Goal: Find specific page/section: Find specific page/section

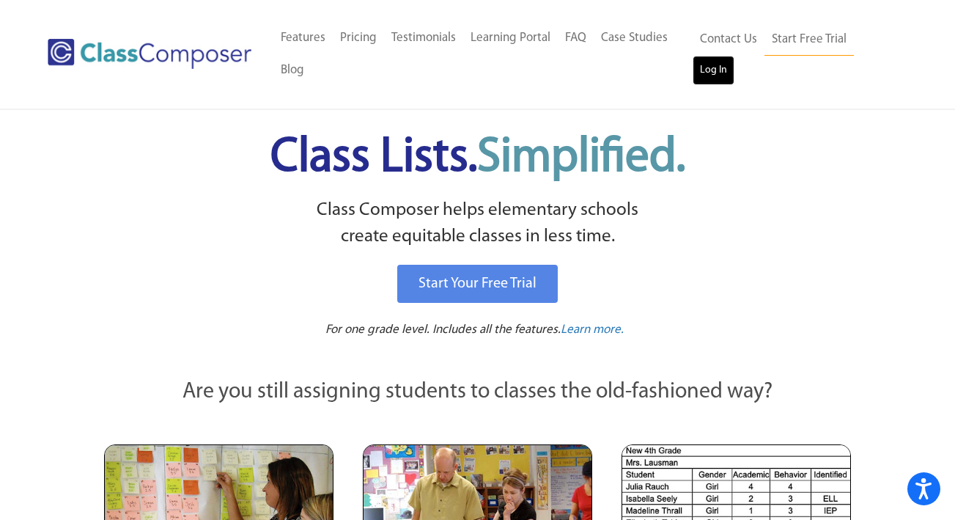
click at [717, 72] on link "Log In" at bounding box center [714, 70] width 42 height 29
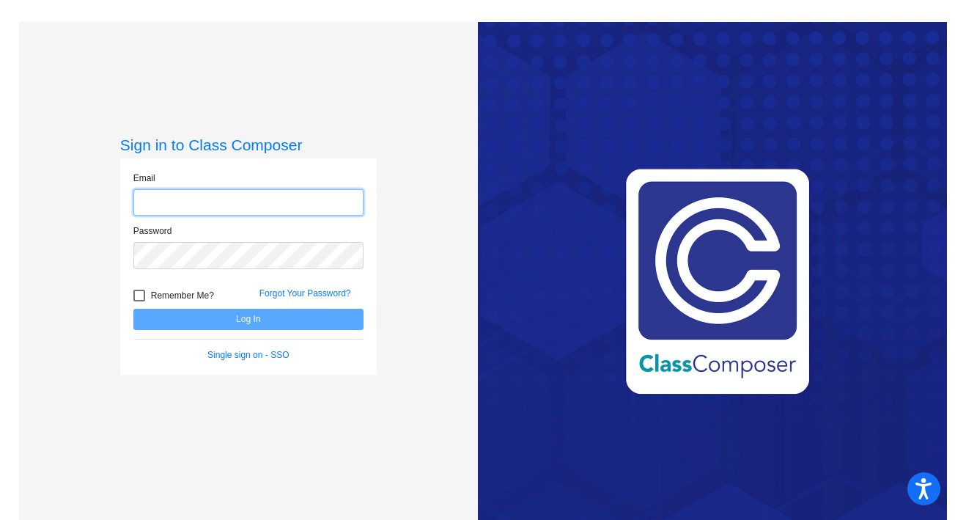
type input "[EMAIL_ADDRESS][DOMAIN_NAME]"
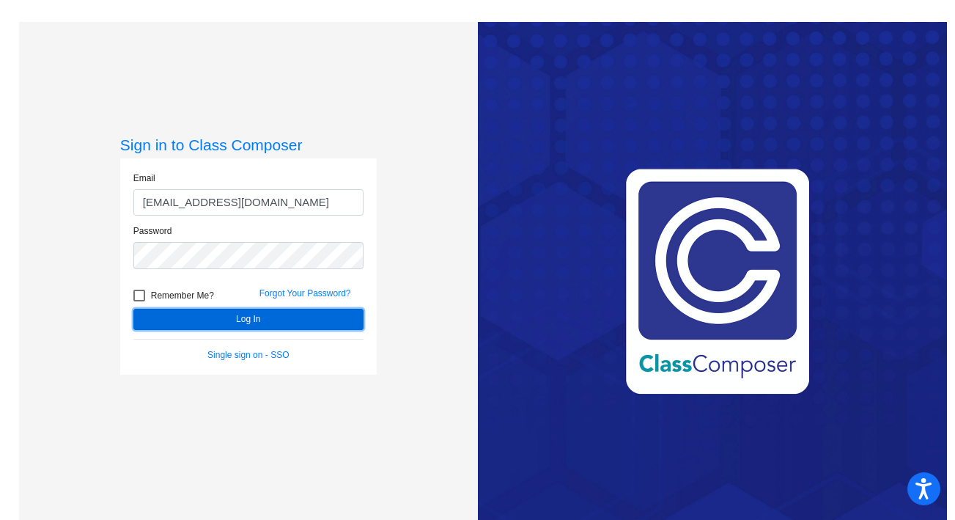
click at [223, 321] on button "Log In" at bounding box center [248, 319] width 230 height 21
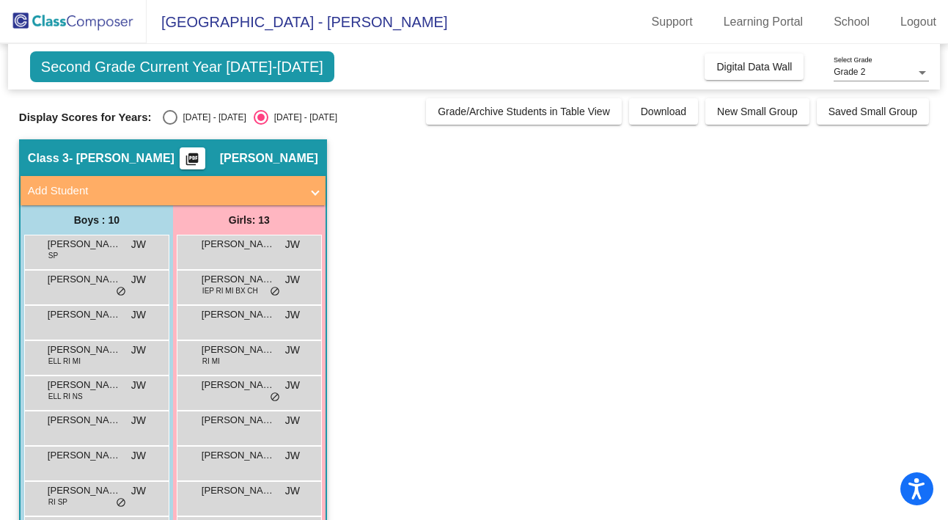
click at [172, 112] on div "Select an option" at bounding box center [170, 117] width 15 height 15
click at [170, 125] on input "[DATE] - [DATE]" at bounding box center [169, 125] width 1 height 1
radio input "true"
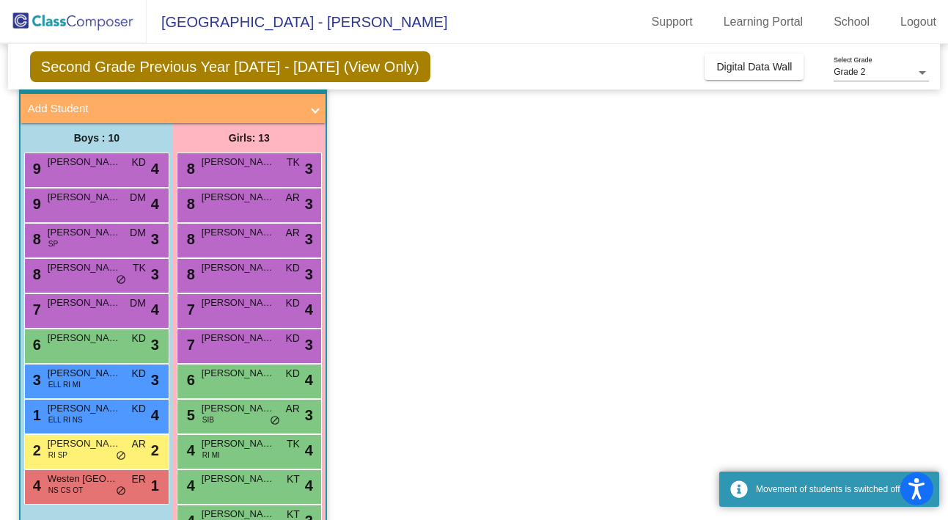
scroll to position [92, 0]
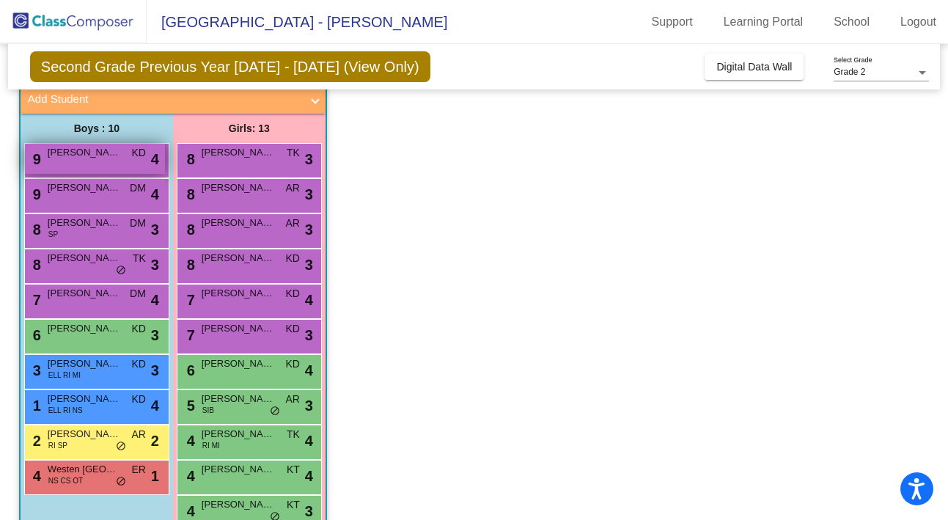
click at [110, 166] on div "9 [PERSON_NAME] KD lock do_not_disturb_alt 4" at bounding box center [95, 159] width 140 height 30
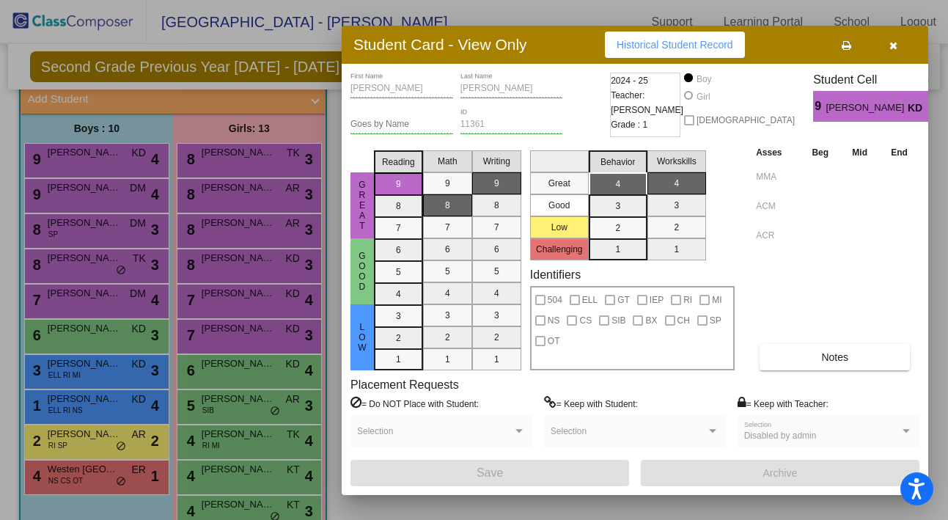
click at [889, 43] on icon "button" at bounding box center [893, 45] width 8 height 10
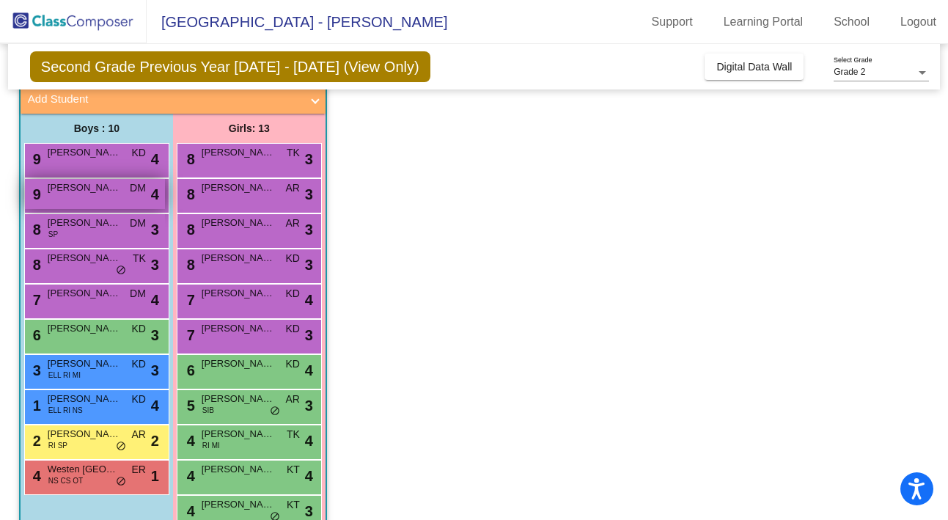
click at [93, 196] on div "9 [PERSON_NAME] lock do_not_disturb_alt 4" at bounding box center [95, 194] width 140 height 30
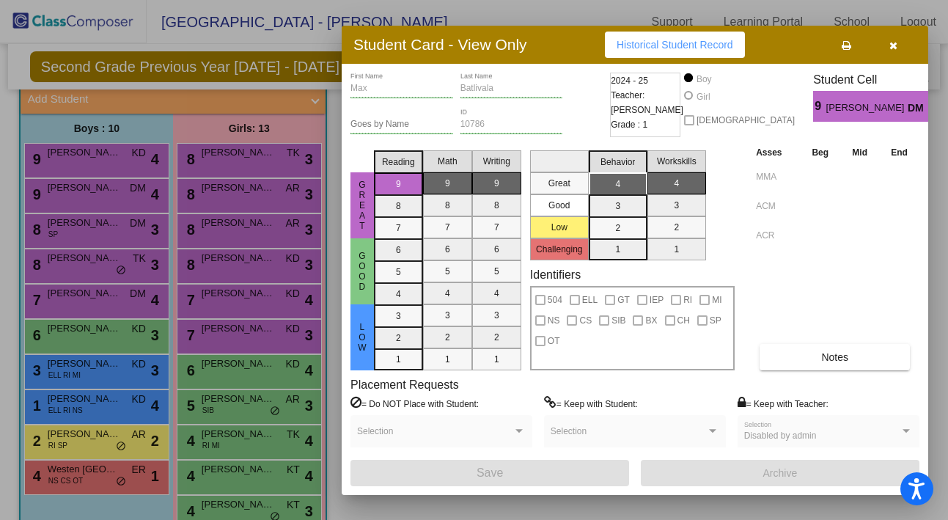
click at [895, 43] on icon "button" at bounding box center [893, 45] width 8 height 10
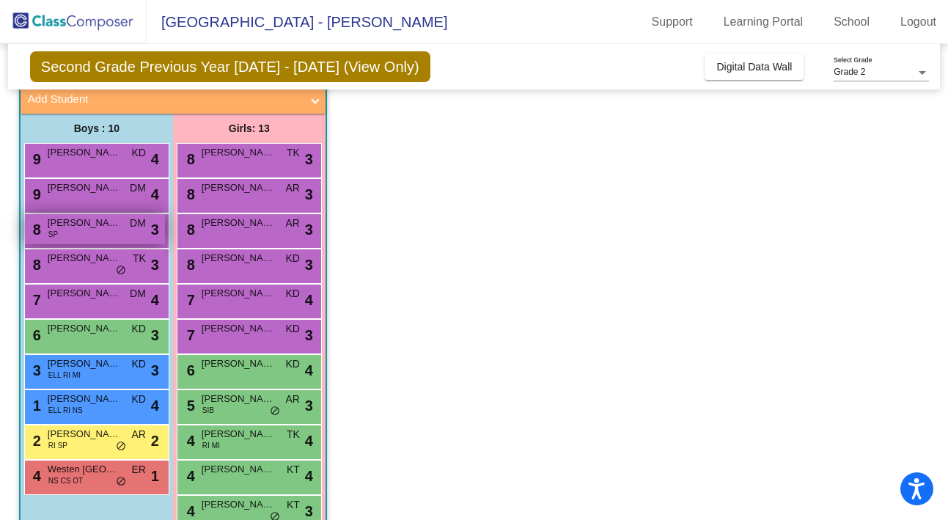
click at [115, 231] on div "8 [PERSON_NAME] SP DM lock do_not_disturb_alt 3" at bounding box center [95, 229] width 140 height 30
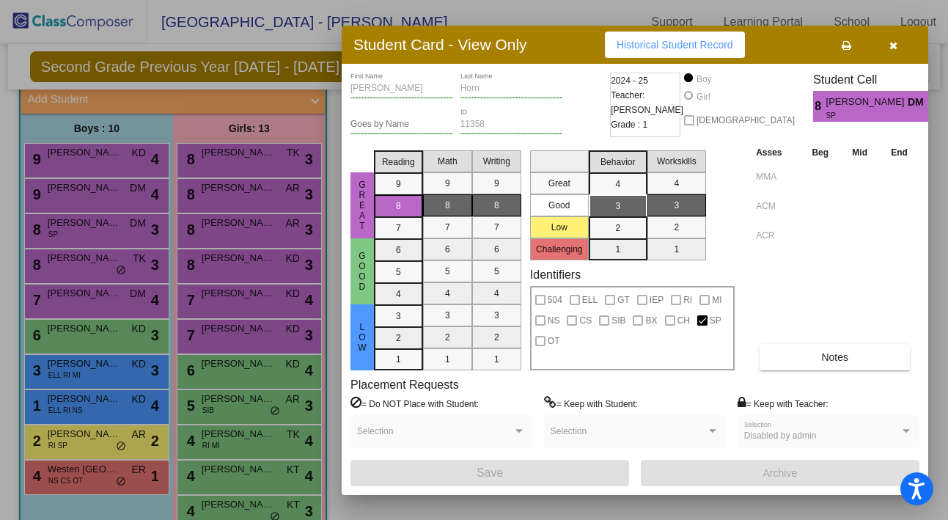
click at [893, 48] on icon "button" at bounding box center [893, 45] width 8 height 10
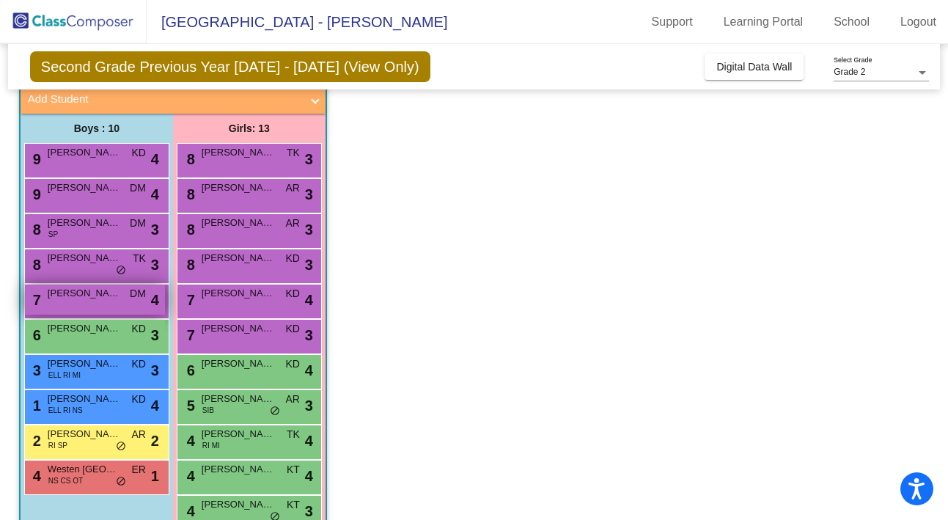
click at [88, 295] on span "[PERSON_NAME] ([PERSON_NAME]) [PERSON_NAME]" at bounding box center [84, 293] width 73 height 15
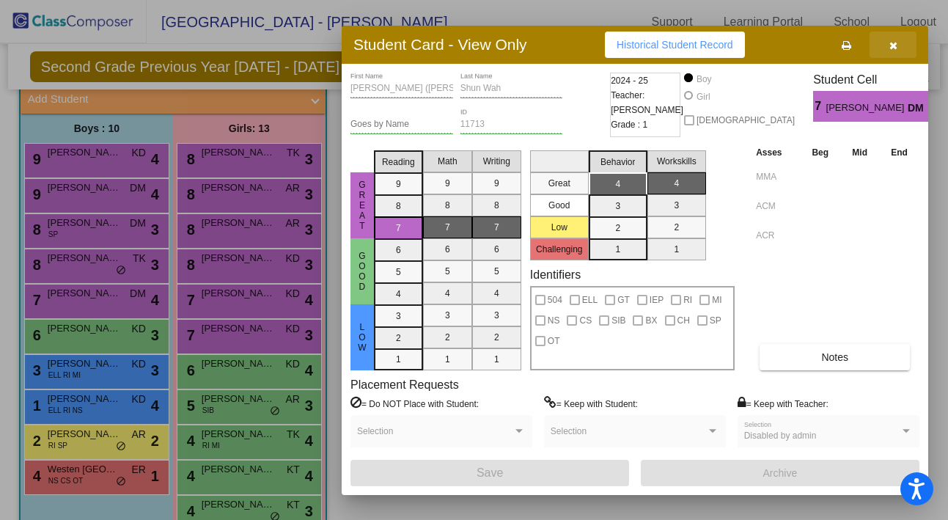
click at [889, 47] on icon "button" at bounding box center [893, 45] width 8 height 10
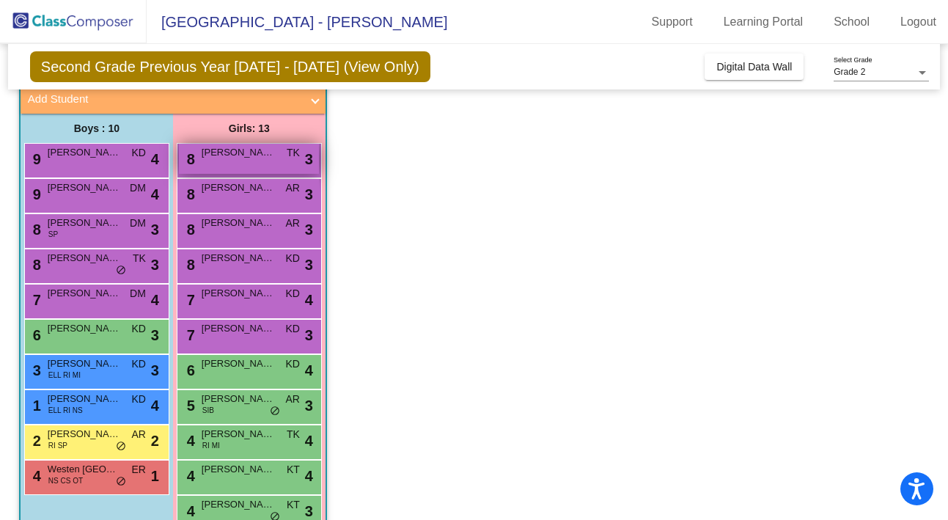
click at [255, 164] on div "8 [PERSON_NAME] TK lock do_not_disturb_alt 3" at bounding box center [249, 159] width 140 height 30
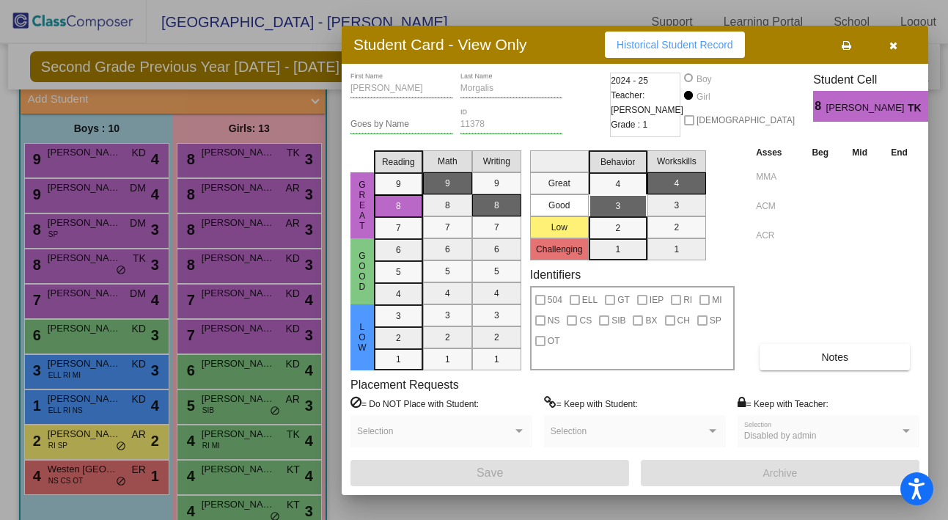
click at [896, 45] on icon "button" at bounding box center [893, 45] width 8 height 10
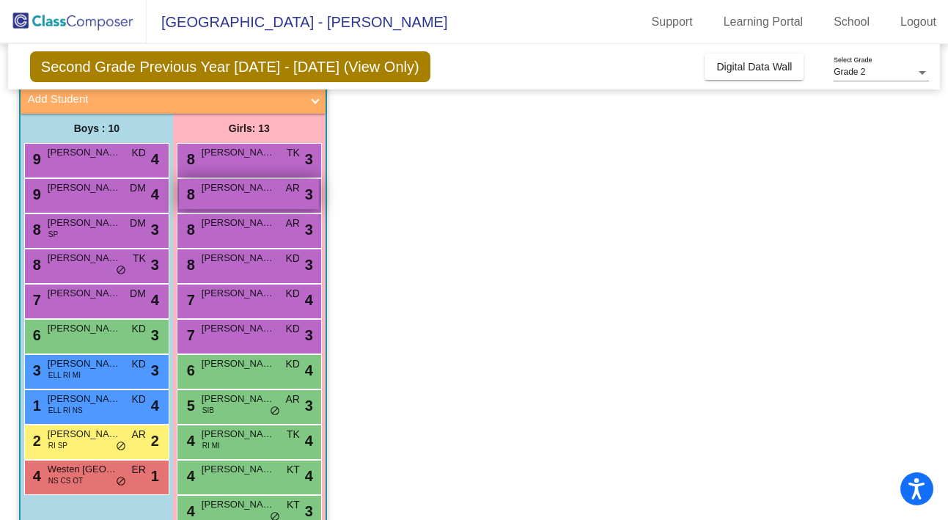
click at [242, 196] on div "8 [PERSON_NAME] AR lock do_not_disturb_alt 3" at bounding box center [249, 194] width 140 height 30
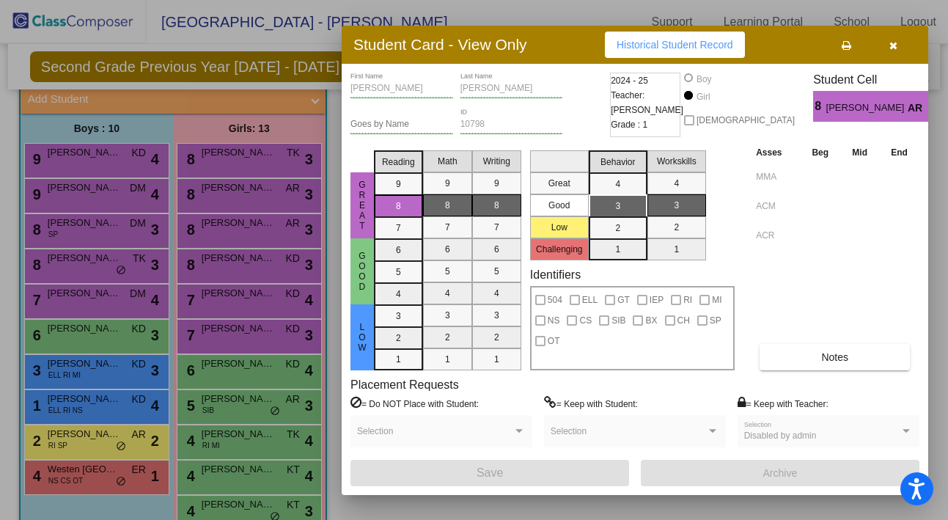
click at [892, 45] on icon "button" at bounding box center [893, 45] width 8 height 10
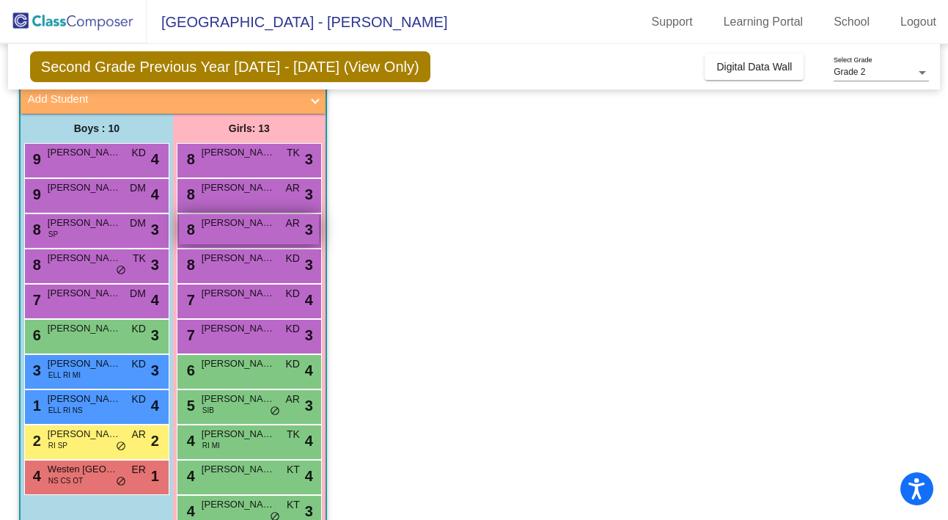
click at [253, 235] on div "8 [PERSON_NAME] AR lock do_not_disturb_alt 3" at bounding box center [249, 229] width 140 height 30
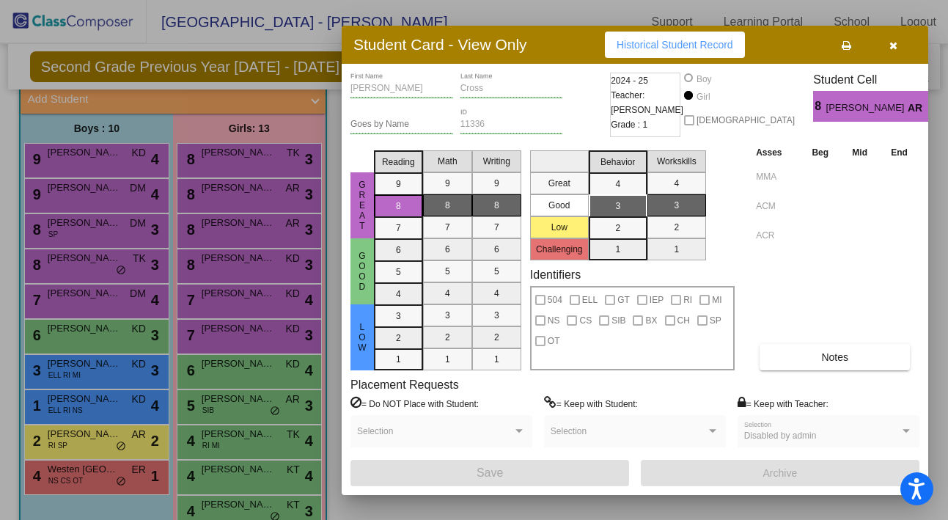
click at [892, 46] on icon "button" at bounding box center [893, 45] width 8 height 10
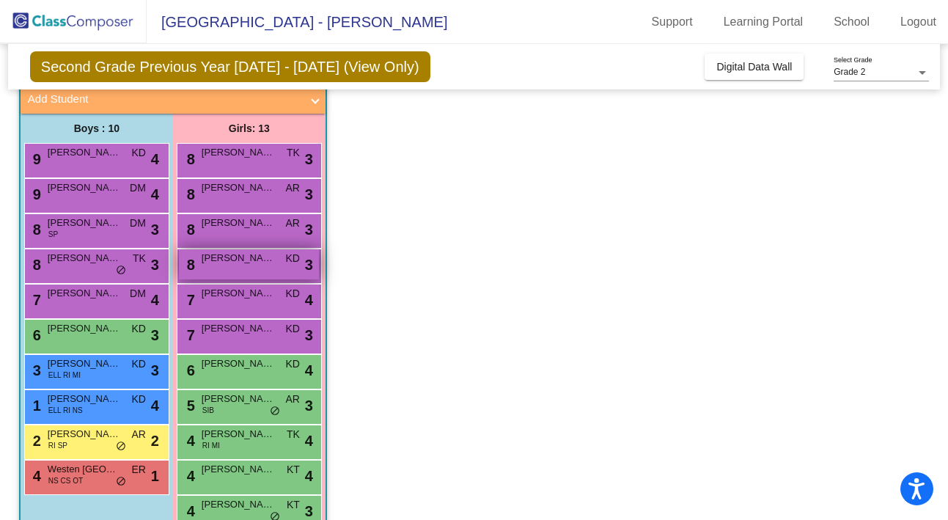
click at [237, 273] on div "8 [PERSON_NAME] KD lock do_not_disturb_alt 3" at bounding box center [249, 264] width 140 height 30
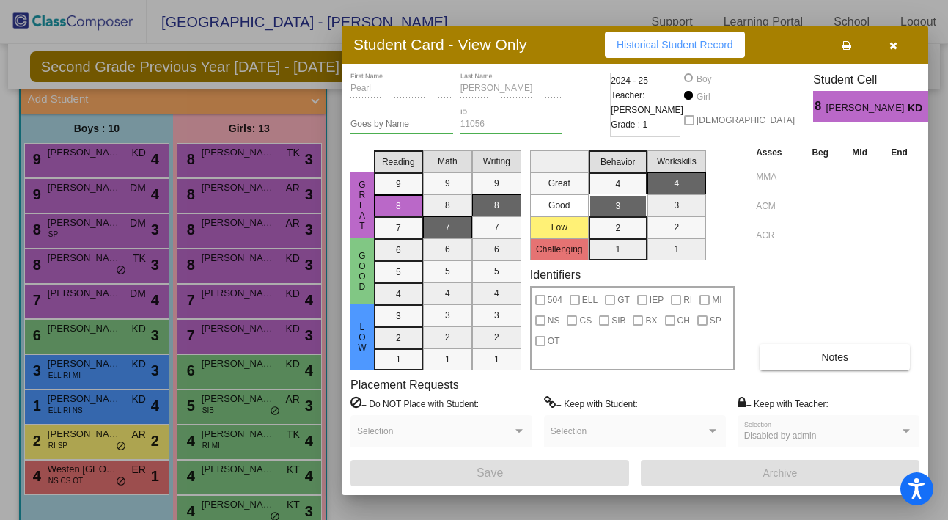
click at [890, 44] on icon "button" at bounding box center [893, 45] width 8 height 10
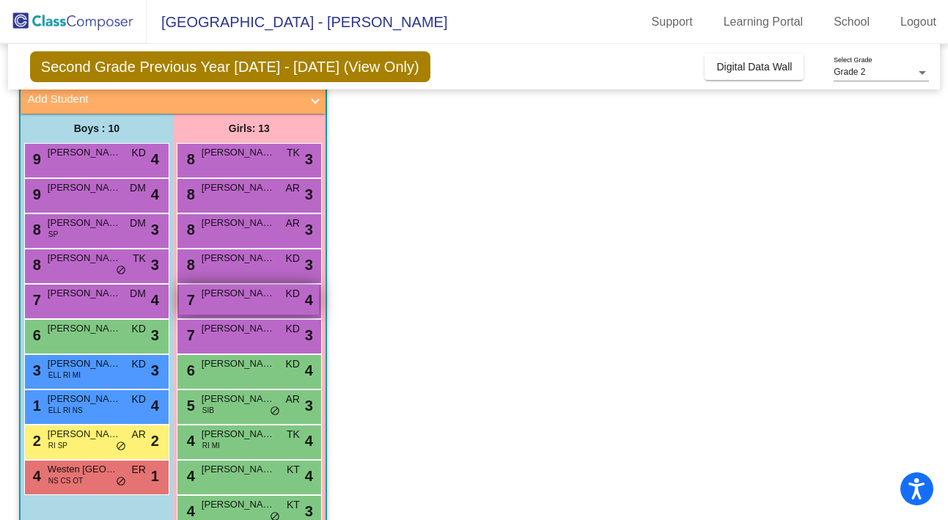
click at [221, 305] on div "7 [PERSON_NAME] KD lock do_not_disturb_alt 4" at bounding box center [249, 299] width 140 height 30
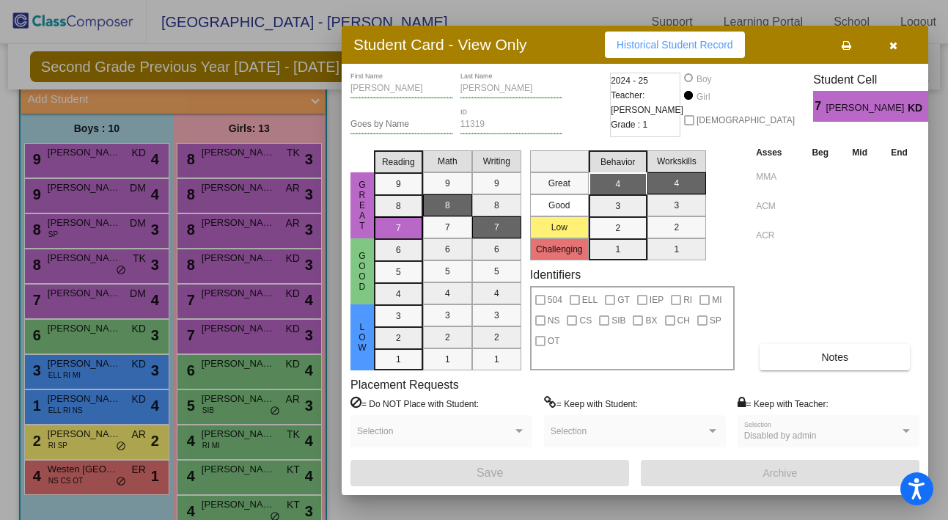
click at [895, 44] on icon "button" at bounding box center [893, 45] width 8 height 10
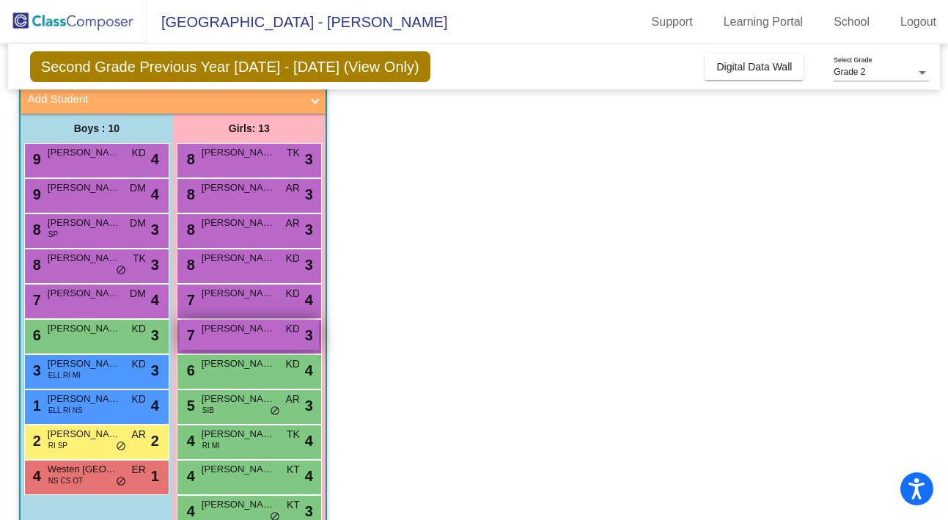
click at [244, 341] on div "7 [PERSON_NAME] KD lock do_not_disturb_alt 3" at bounding box center [249, 335] width 140 height 30
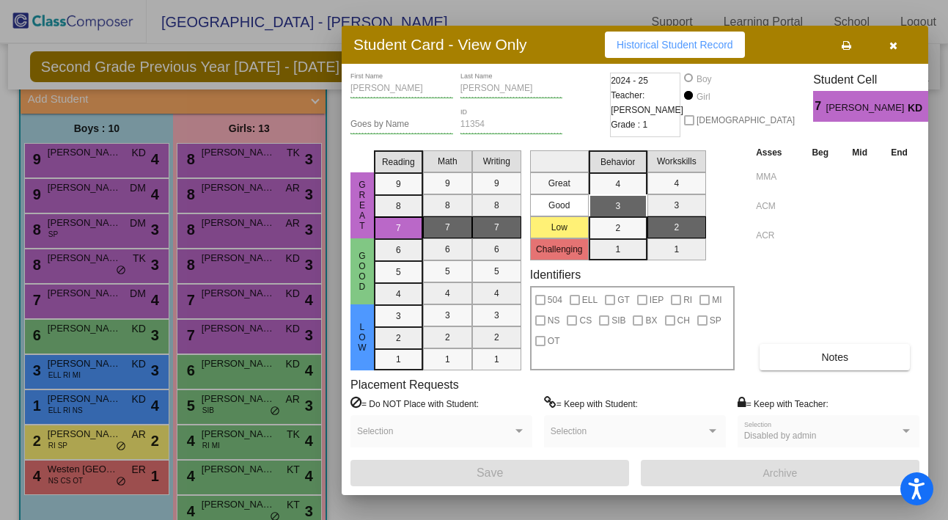
click at [890, 45] on icon "button" at bounding box center [893, 45] width 8 height 10
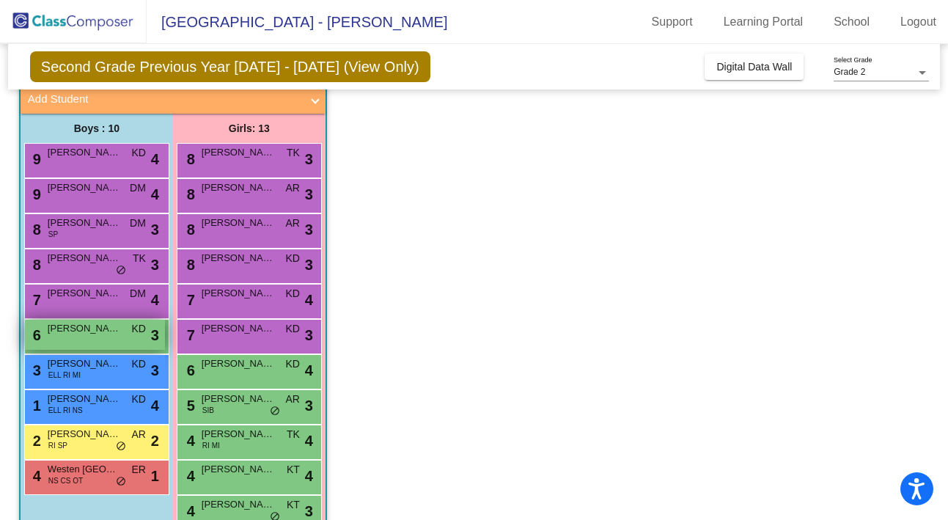
click at [108, 329] on span "[PERSON_NAME]" at bounding box center [84, 328] width 73 height 15
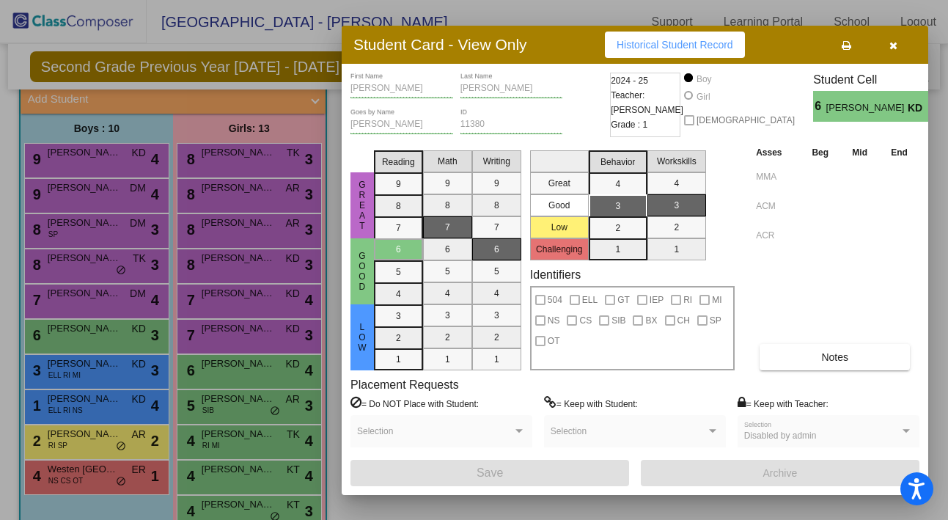
click at [891, 45] on icon "button" at bounding box center [893, 45] width 8 height 10
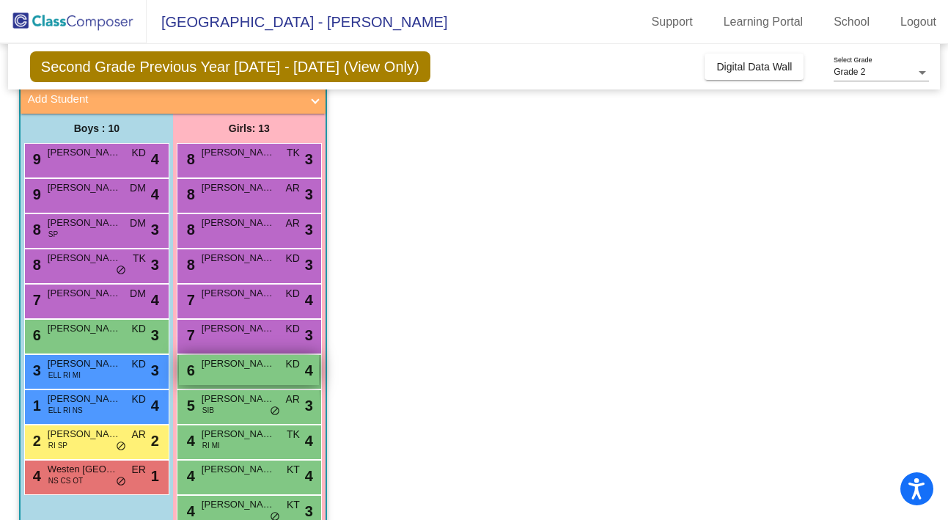
click at [251, 368] on span "[PERSON_NAME]" at bounding box center [238, 363] width 73 height 15
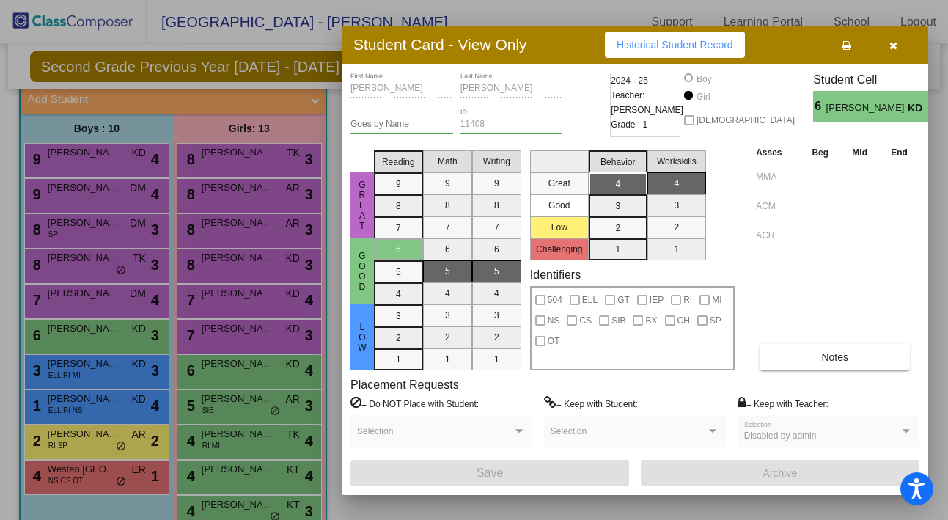
click at [891, 47] on icon "button" at bounding box center [893, 45] width 8 height 10
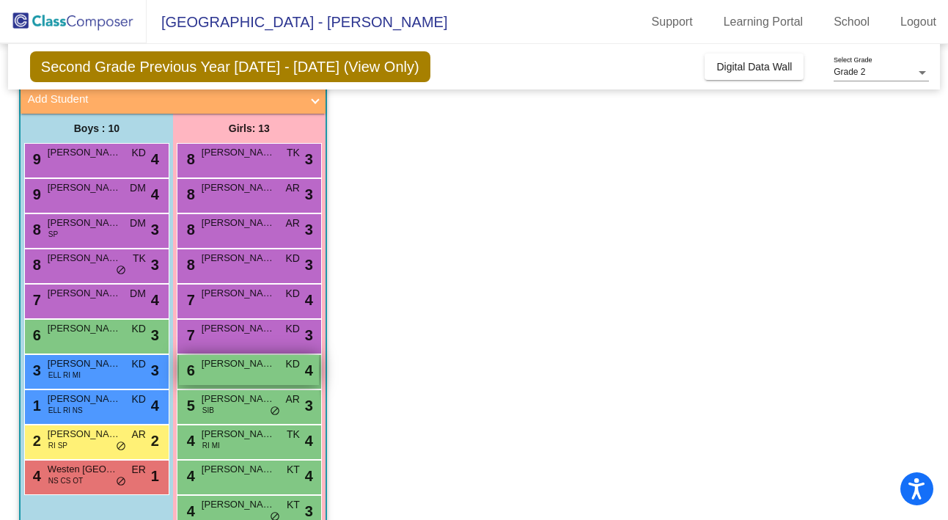
click at [221, 377] on div "6 [PERSON_NAME] KD lock do_not_disturb_alt 4" at bounding box center [249, 370] width 140 height 30
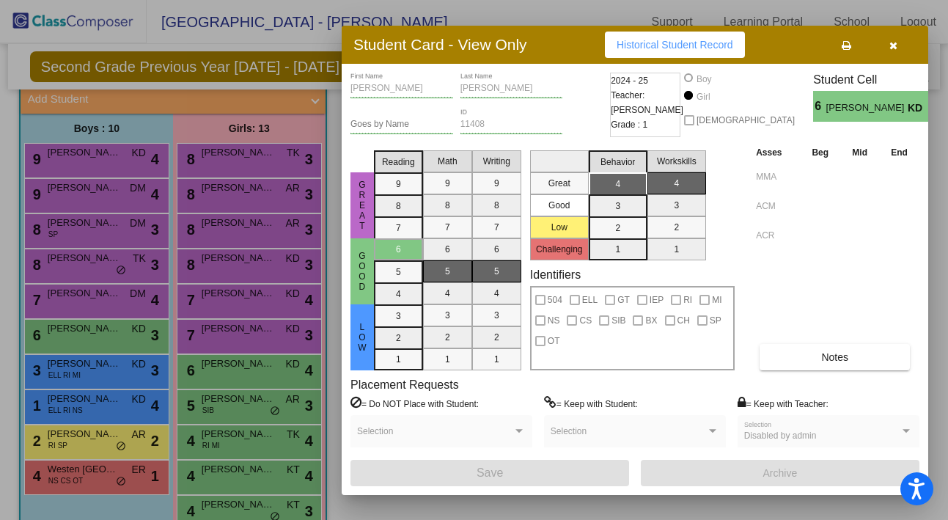
click at [890, 43] on icon "button" at bounding box center [893, 45] width 8 height 10
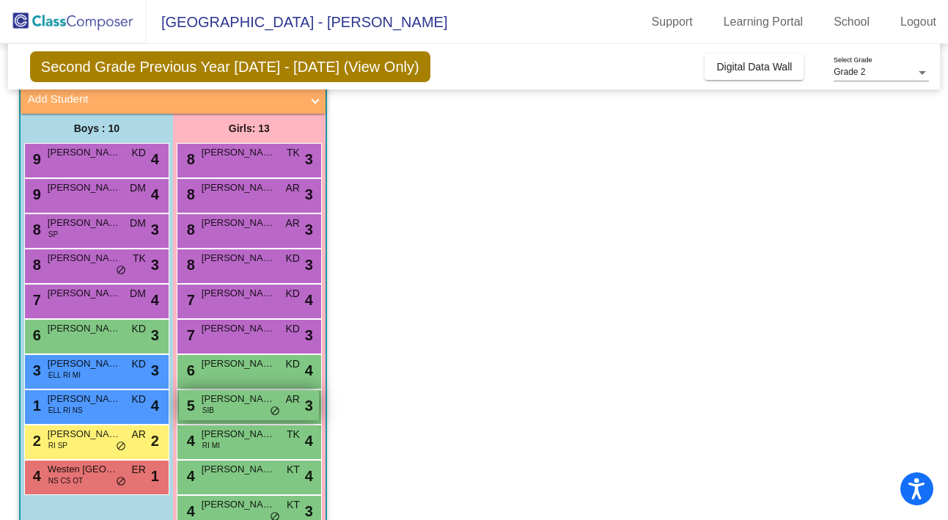
click at [246, 400] on span "[PERSON_NAME]" at bounding box center [238, 398] width 73 height 15
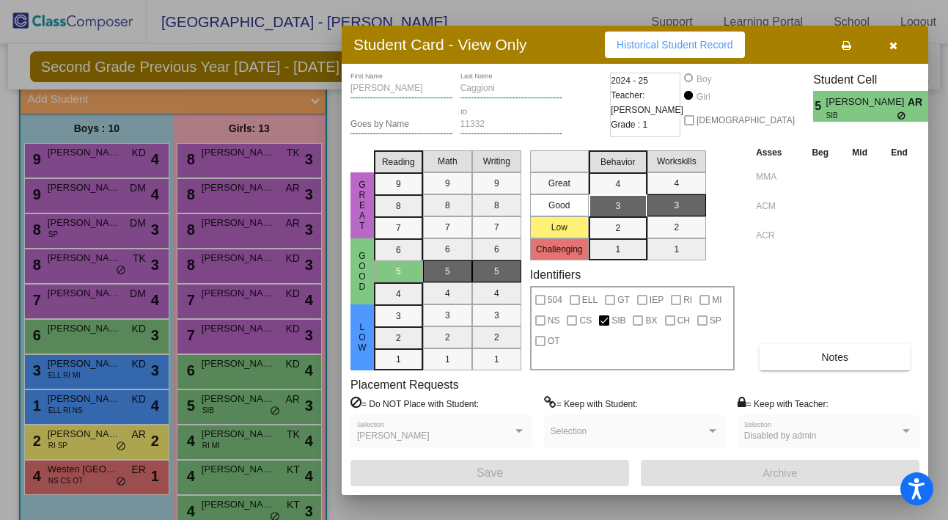
click at [891, 44] on icon "button" at bounding box center [893, 45] width 8 height 10
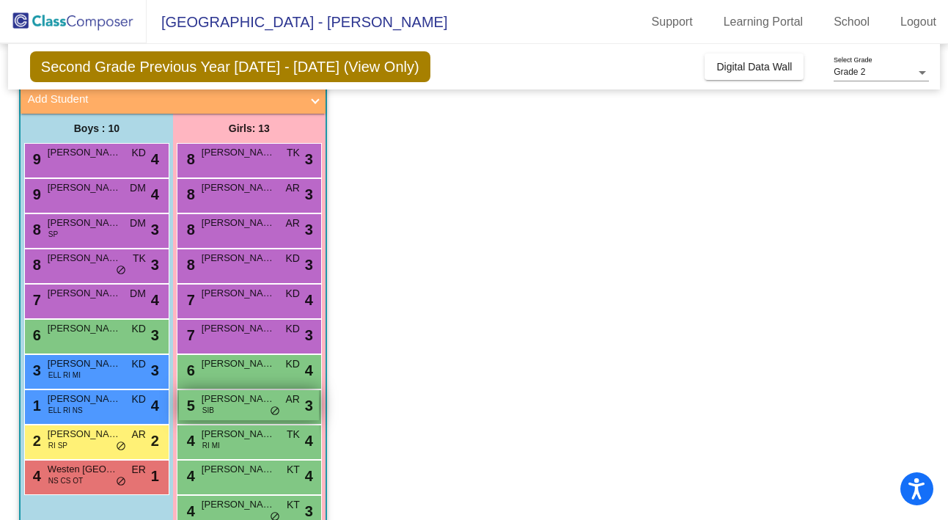
scroll to position [163, 0]
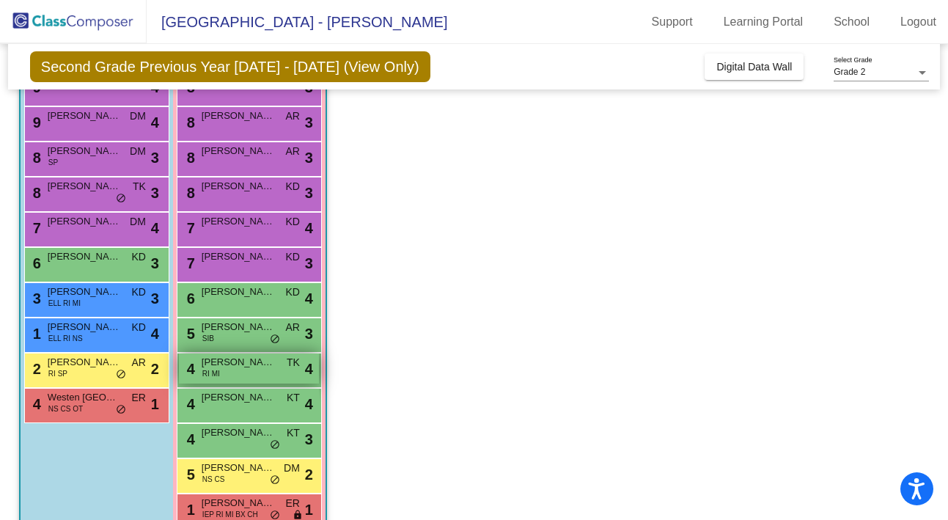
click at [228, 368] on span "[PERSON_NAME]" at bounding box center [238, 362] width 73 height 15
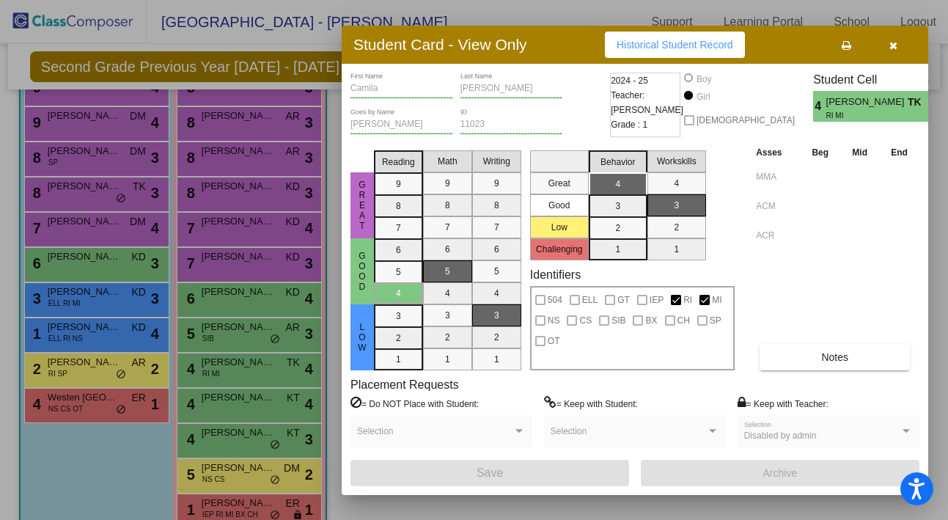
click at [895, 45] on icon "button" at bounding box center [893, 45] width 8 height 10
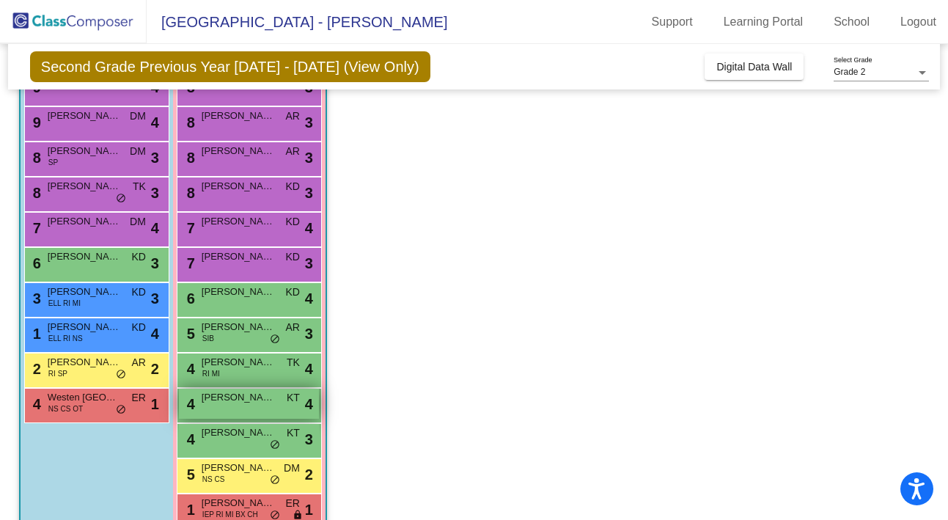
click at [245, 407] on div "4 [PERSON_NAME] KT lock do_not_disturb_alt 4" at bounding box center [249, 403] width 140 height 30
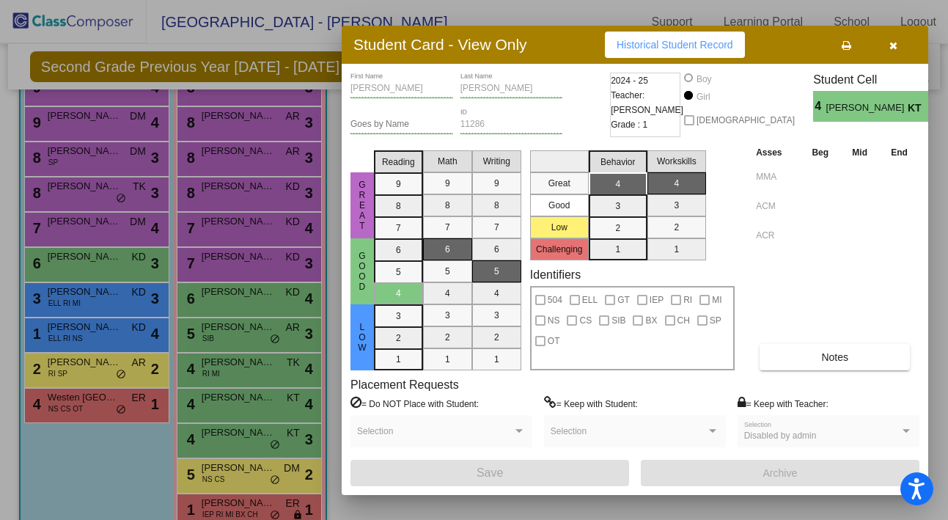
click at [890, 48] on icon "button" at bounding box center [893, 45] width 8 height 10
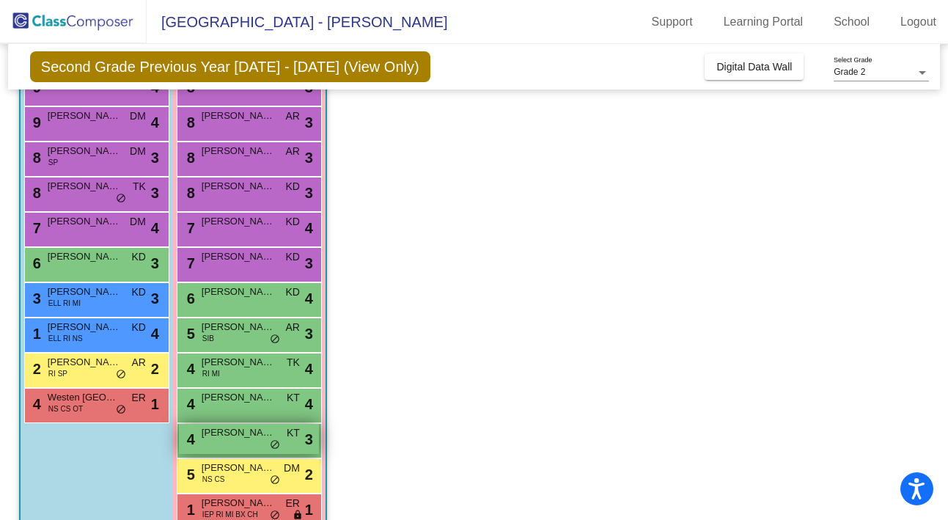
click at [241, 442] on div "4 [PERSON_NAME] KT lock do_not_disturb_alt 3" at bounding box center [249, 439] width 140 height 30
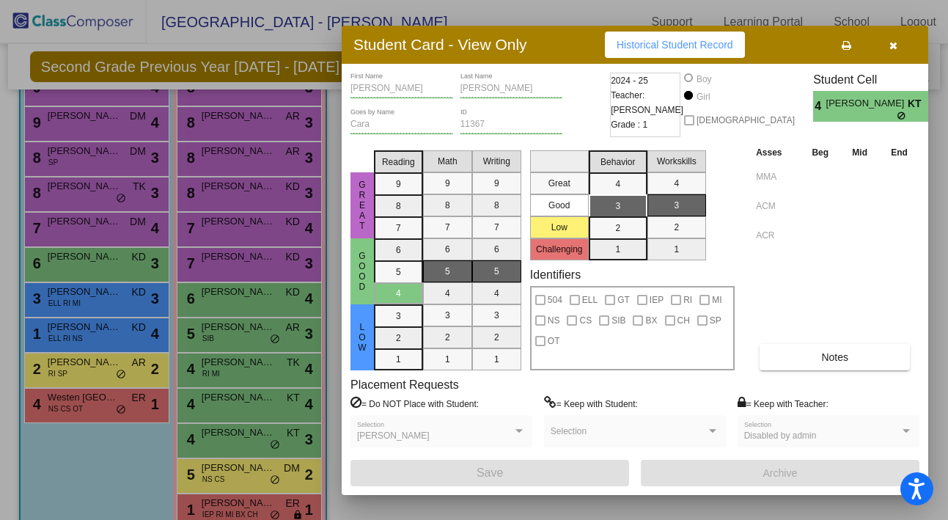
click at [892, 45] on icon "button" at bounding box center [893, 45] width 8 height 10
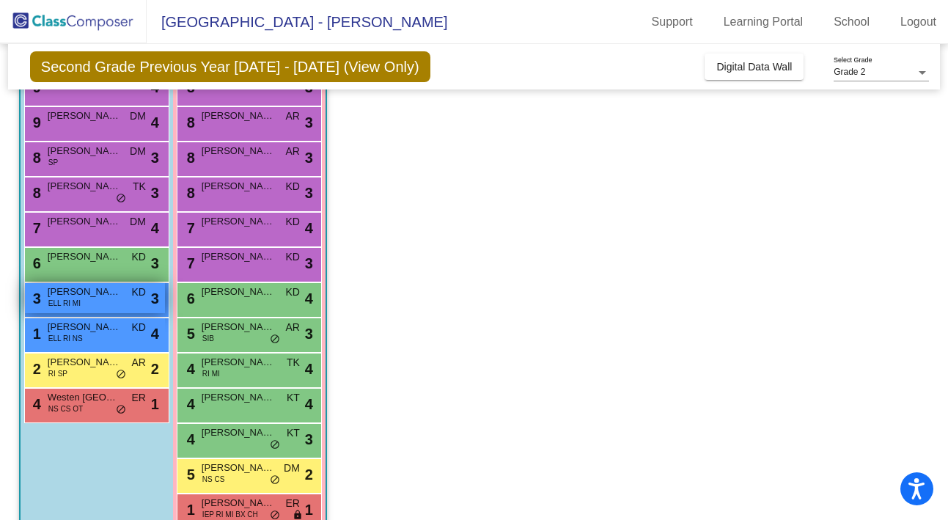
click at [92, 298] on span "[PERSON_NAME]" at bounding box center [84, 291] width 73 height 15
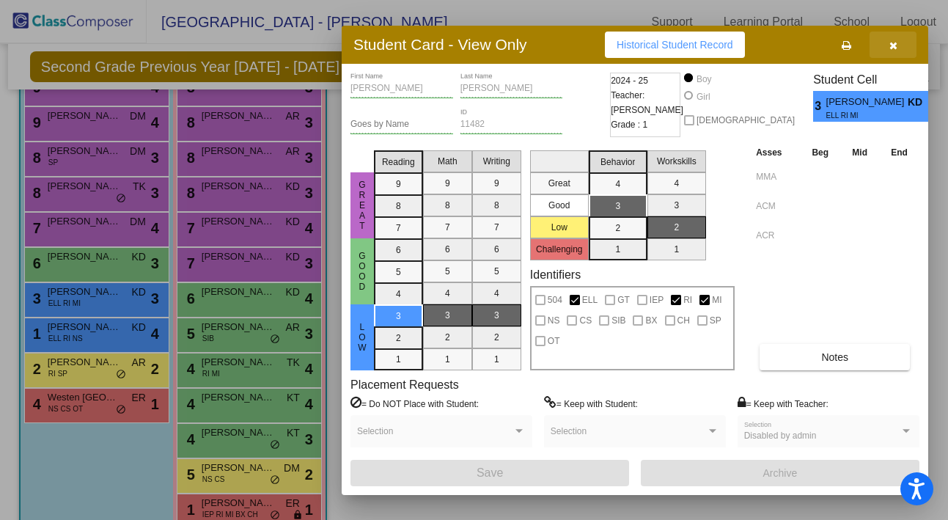
click at [891, 44] on icon "button" at bounding box center [893, 45] width 8 height 10
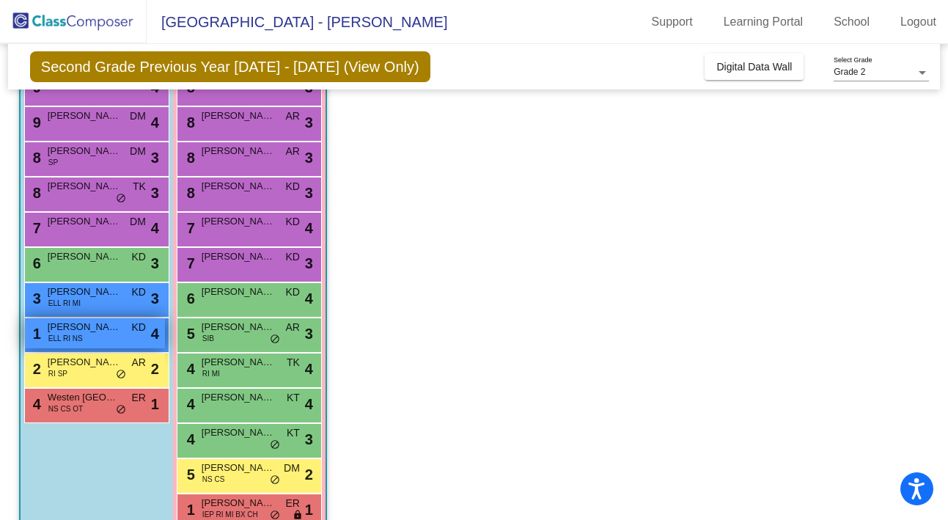
click at [80, 333] on span "ELL RI NS" at bounding box center [65, 338] width 34 height 11
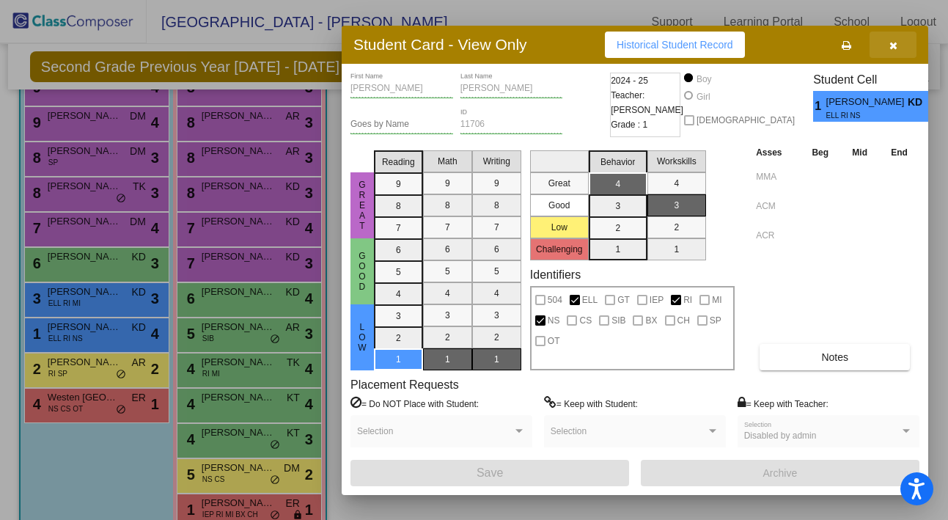
click at [893, 46] on icon "button" at bounding box center [893, 45] width 8 height 10
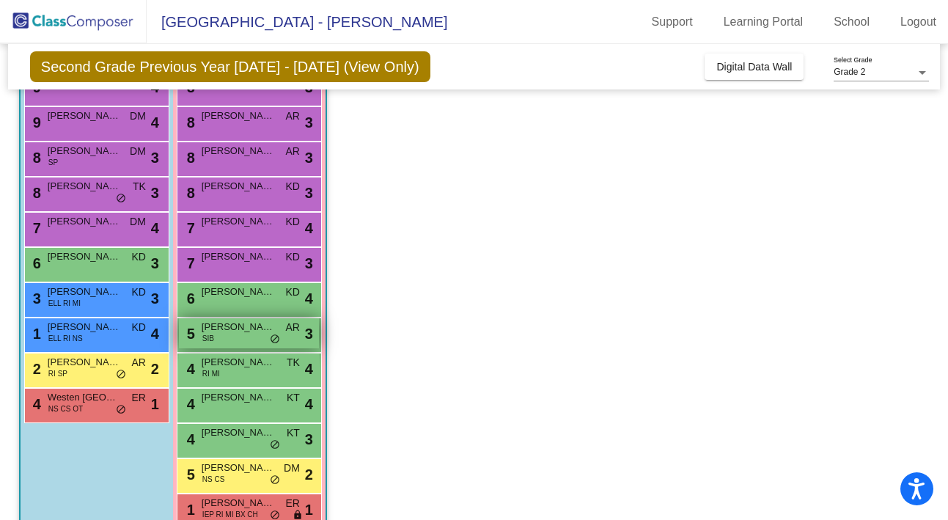
scroll to position [196, 0]
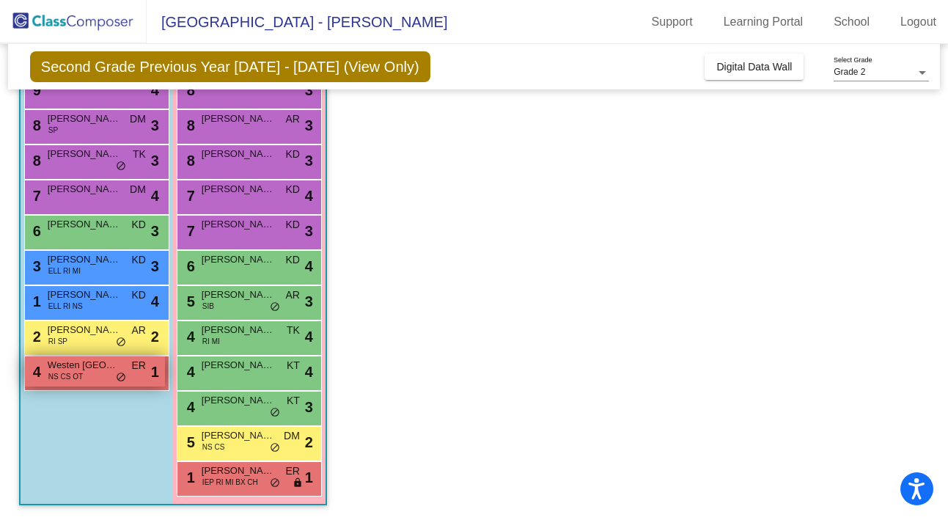
click at [104, 361] on span "Westen [GEOGRAPHIC_DATA]" at bounding box center [84, 365] width 73 height 15
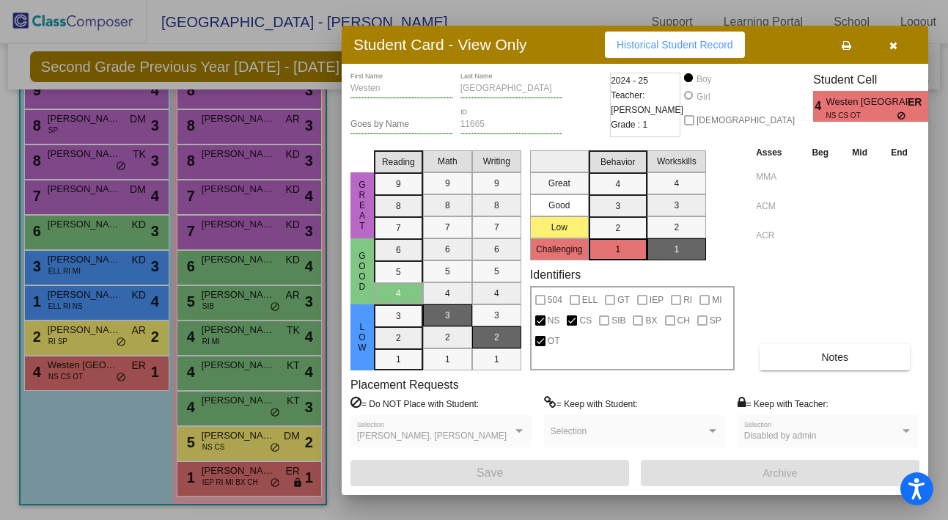
click at [893, 47] on icon "button" at bounding box center [893, 45] width 8 height 10
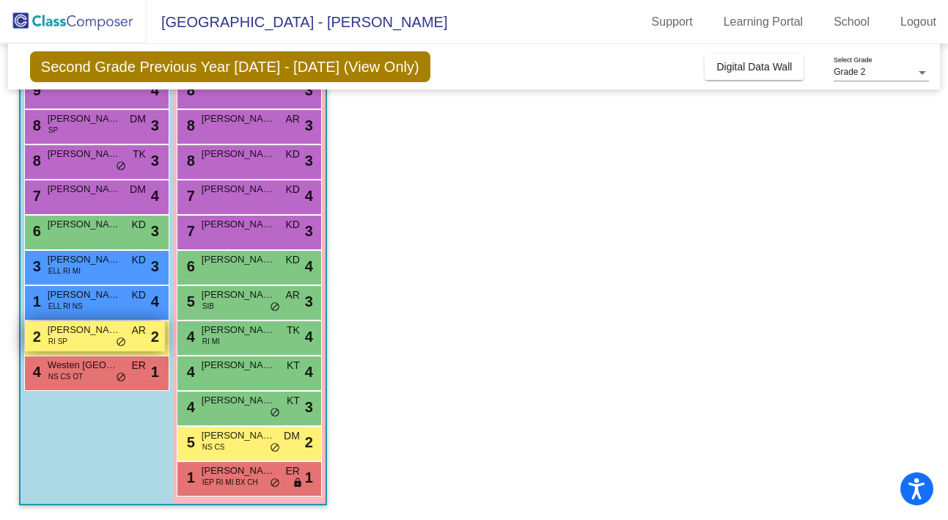
click at [93, 333] on span "[PERSON_NAME]" at bounding box center [84, 329] width 73 height 15
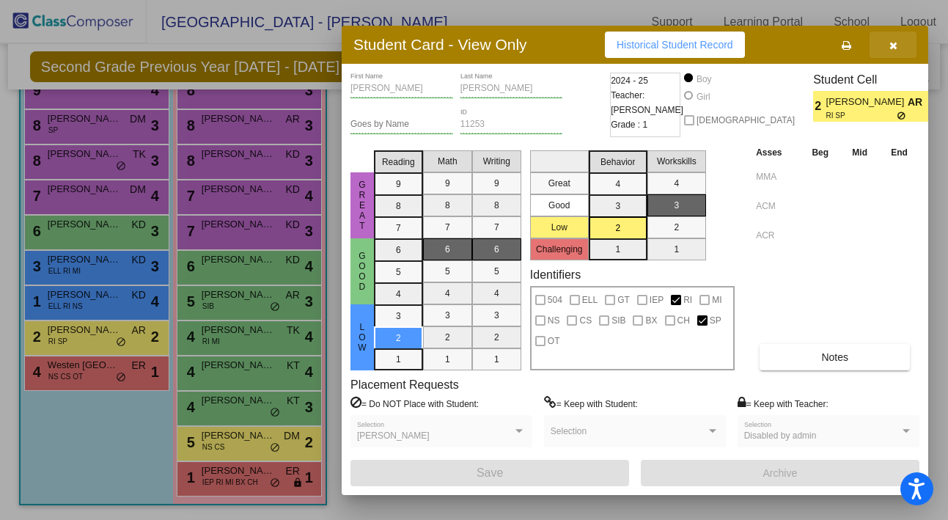
click at [893, 43] on icon "button" at bounding box center [893, 45] width 8 height 10
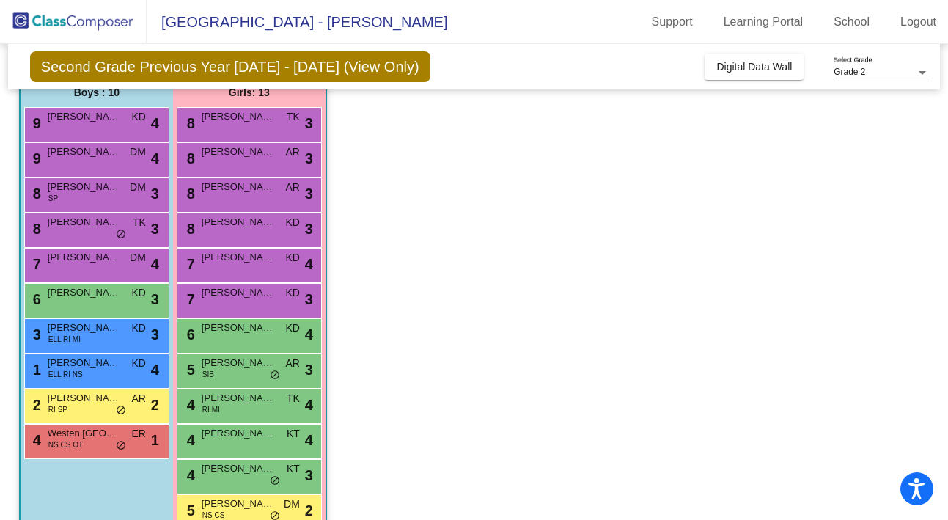
scroll to position [119, 0]
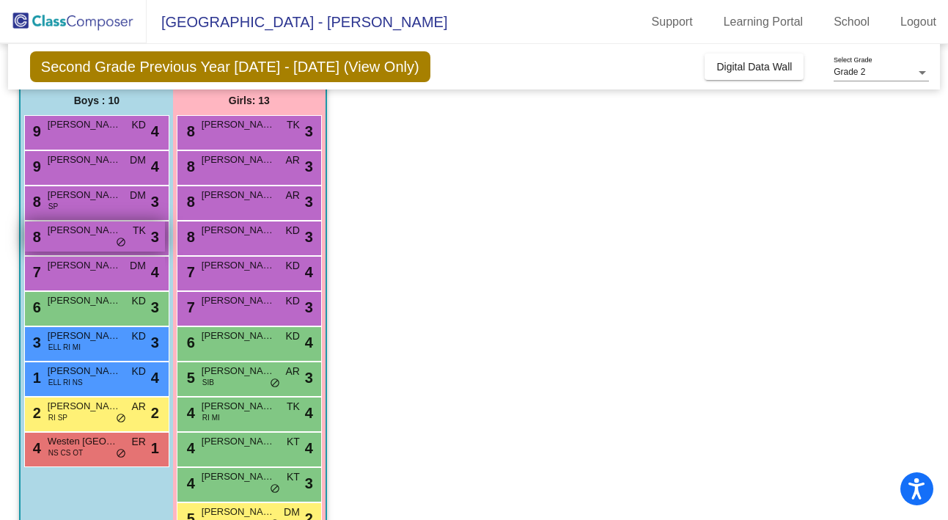
click at [81, 238] on div "8 [PERSON_NAME] [PERSON_NAME] lock do_not_disturb_alt 3" at bounding box center [95, 236] width 140 height 30
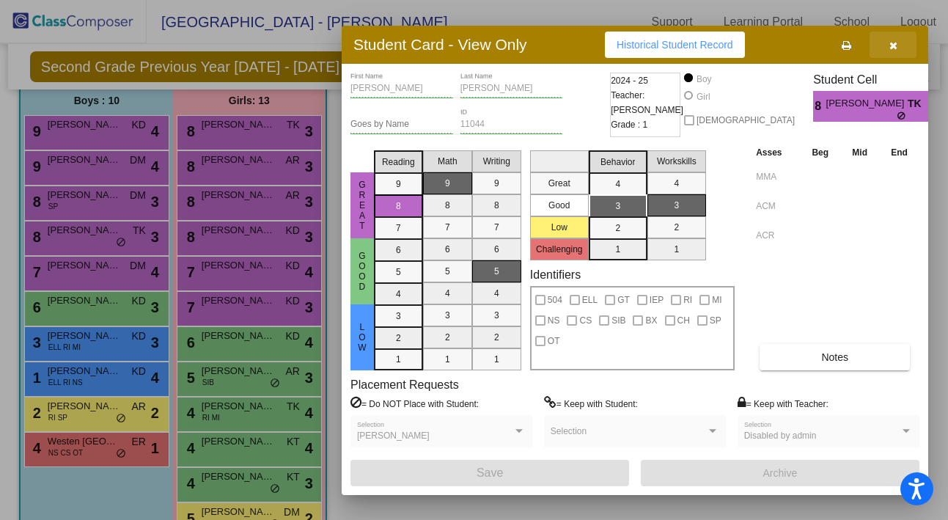
click at [892, 45] on icon "button" at bounding box center [893, 45] width 8 height 10
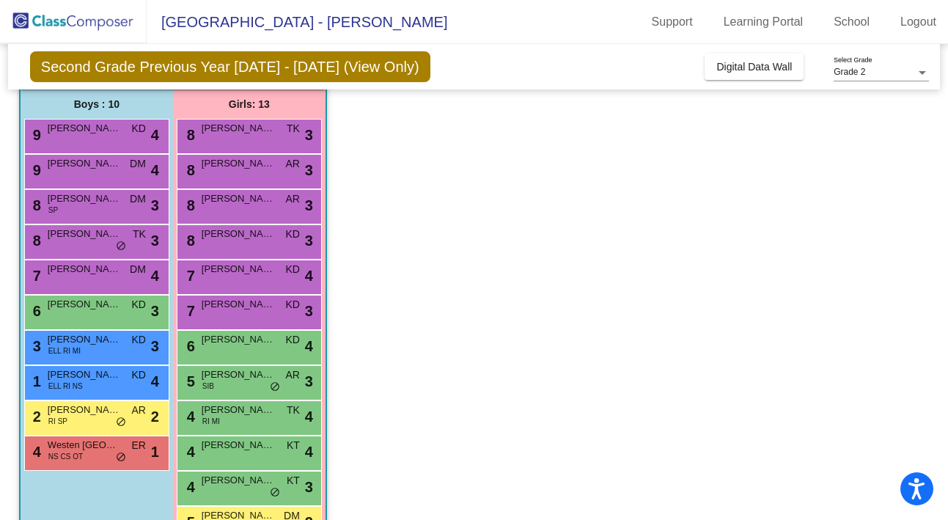
scroll to position [124, 0]
